Goal: Find contact information: Find contact information

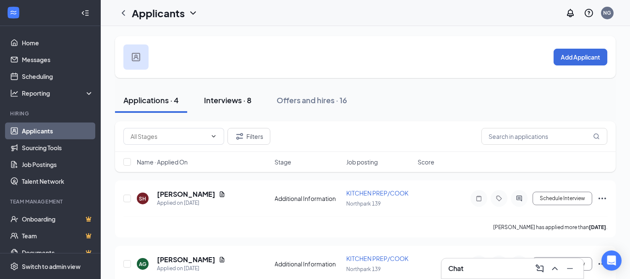
click at [217, 108] on button "Interviews · 8" at bounding box center [228, 100] width 64 height 25
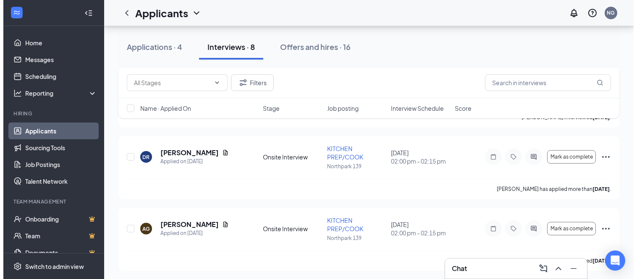
scroll to position [477, 0]
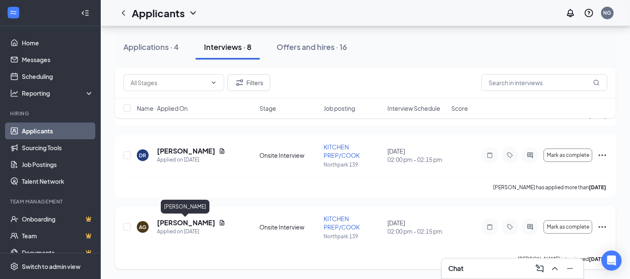
click at [194, 223] on h5 "[PERSON_NAME]" at bounding box center [186, 222] width 58 height 9
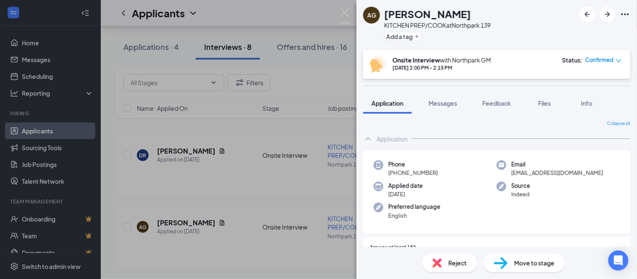
click at [527, 171] on span "[EMAIL_ADDRESS][DOMAIN_NAME]" at bounding box center [557, 173] width 92 height 8
copy span "[EMAIL_ADDRESS][DOMAIN_NAME]"
